Goal: Task Accomplishment & Management: Use online tool/utility

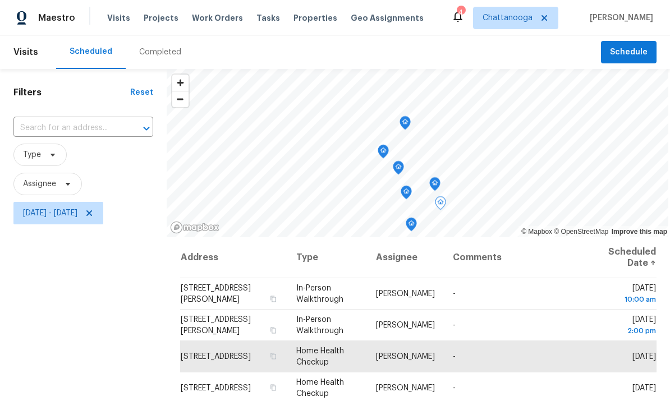
scroll to position [8, 0]
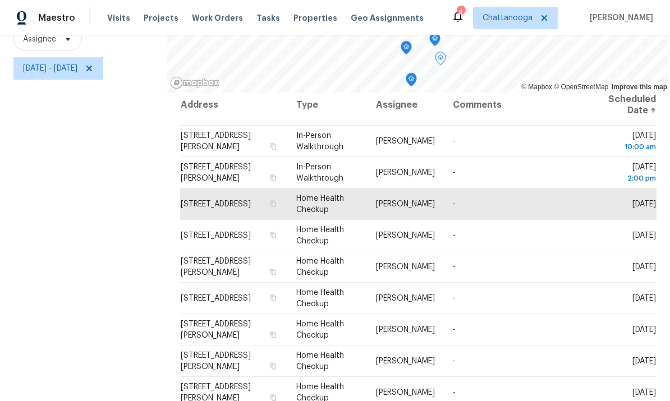
click at [245, 200] on span "[STREET_ADDRESS]" at bounding box center [216, 204] width 70 height 8
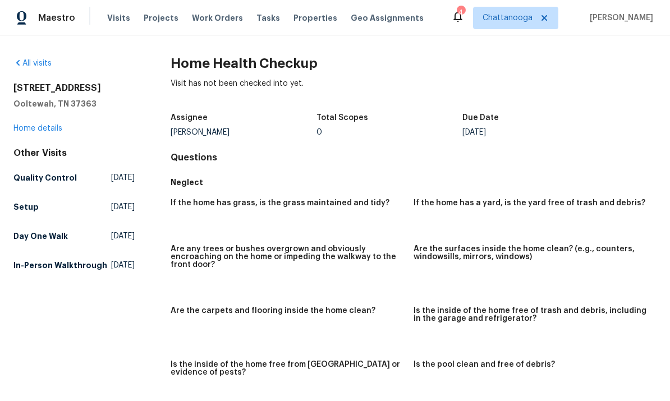
click at [42, 127] on link "Home details" at bounding box center [37, 129] width 49 height 8
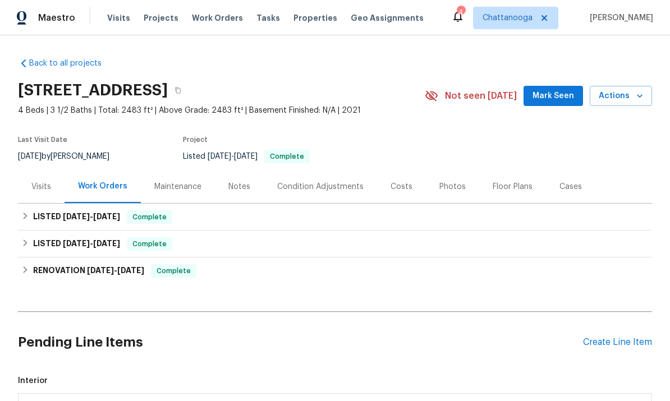
click at [630, 98] on span "Actions" at bounding box center [621, 96] width 44 height 14
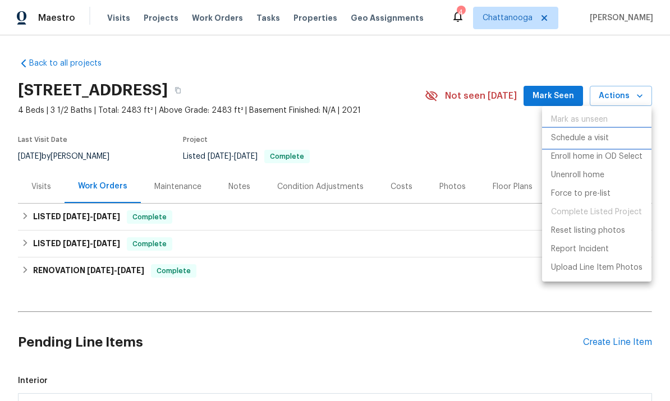
click at [595, 137] on p "Schedule a visit" at bounding box center [580, 138] width 58 height 12
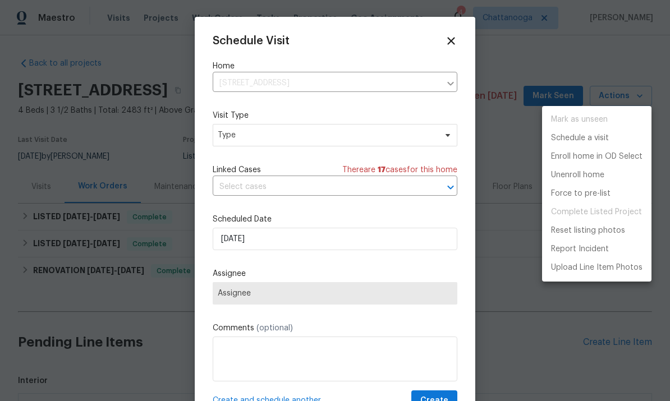
click at [337, 294] on div at bounding box center [335, 200] width 670 height 401
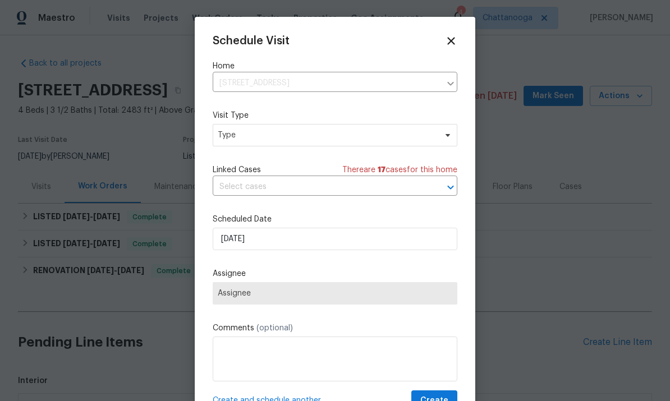
click at [341, 294] on span "Assignee" at bounding box center [335, 293] width 235 height 9
click at [244, 296] on span "Assignee" at bounding box center [335, 293] width 235 height 9
click at [328, 137] on span "Type" at bounding box center [327, 135] width 218 height 11
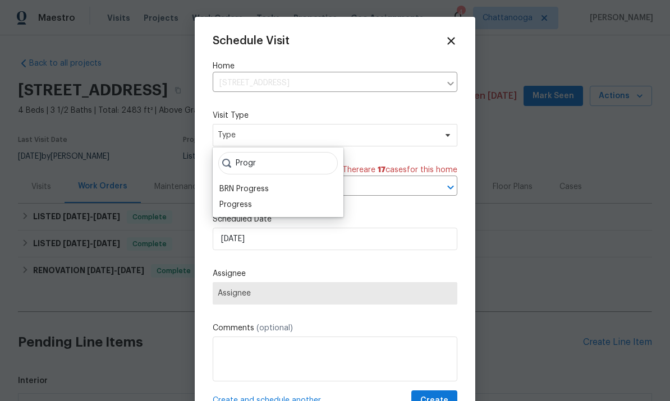
type input "Progr"
click at [266, 200] on div "Progress" at bounding box center [278, 205] width 124 height 16
click at [247, 206] on div "Progress" at bounding box center [235, 204] width 33 height 11
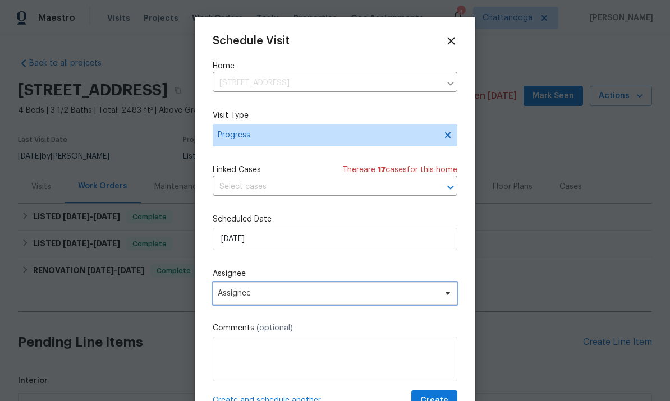
click at [283, 297] on span "Assignee" at bounding box center [328, 293] width 220 height 9
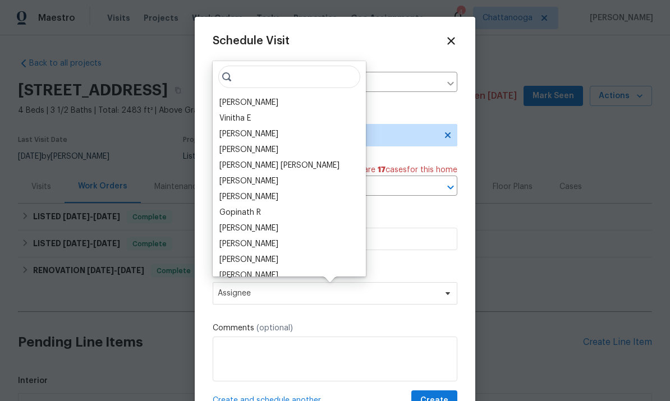
click at [267, 102] on div "[PERSON_NAME]" at bounding box center [289, 103] width 146 height 16
click at [254, 100] on div "[PERSON_NAME]" at bounding box center [248, 102] width 59 height 11
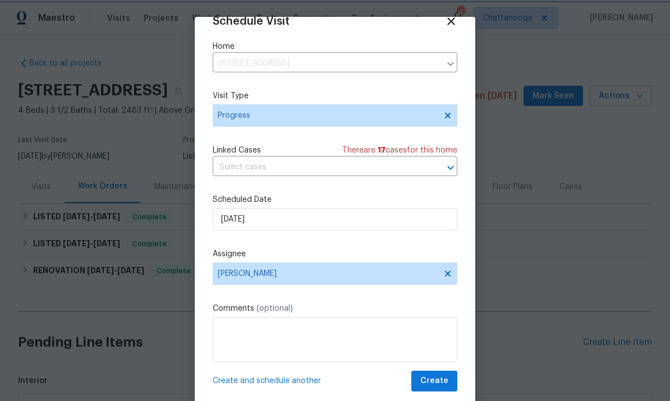
scroll to position [22, 0]
click at [434, 379] on span "Create" at bounding box center [434, 381] width 28 height 14
